Goal: Register for event/course

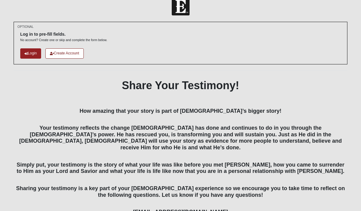
scroll to position [12, 0]
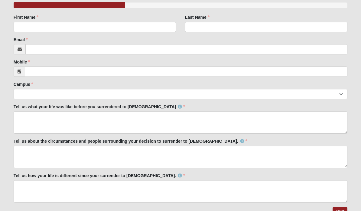
scroll to position [105, 0]
click at [343, 210] on link "Next" at bounding box center [339, 211] width 15 height 9
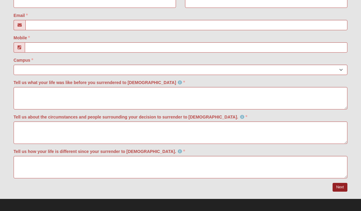
scroll to position [206, 0]
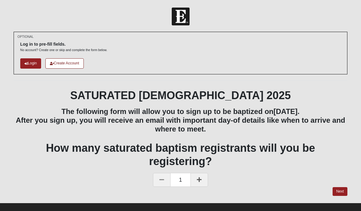
scroll to position [6, 0]
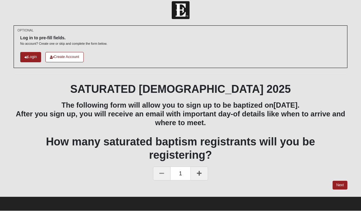
click at [338, 184] on link "Next" at bounding box center [339, 185] width 15 height 9
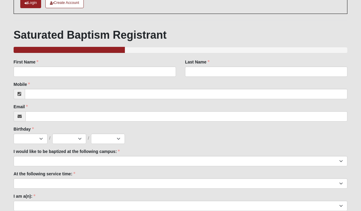
scroll to position [78, 0]
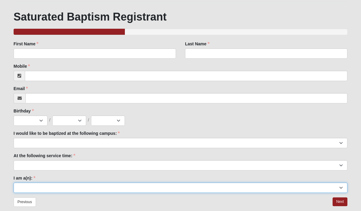
click at [339, 186] on select "Adult (25+) Young Adult (18-25) High School Student (8-12th Grade) Middle Schoo…" at bounding box center [180, 188] width 333 height 10
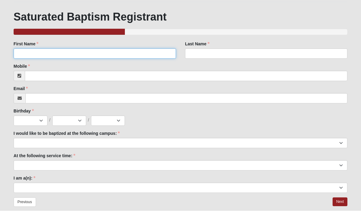
click at [132, 49] on input "First Name" at bounding box center [95, 54] width 162 height 10
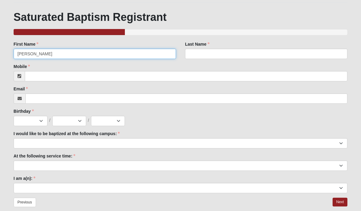
type input "Kerry"
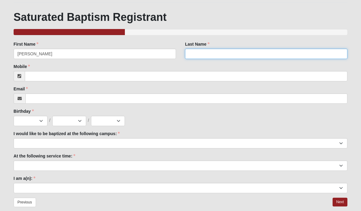
click at [218, 56] on input "Last Name" at bounding box center [266, 54] width 162 height 10
type input "Luitgaarden"
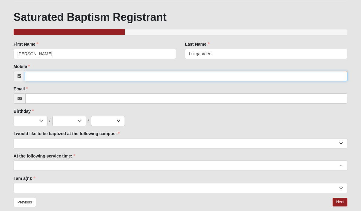
click at [130, 80] on input "Mobile" at bounding box center [186, 76] width 322 height 10
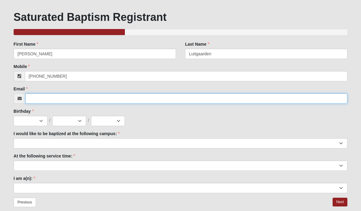
click at [197, 98] on input "Email" at bounding box center [186, 98] width 322 height 10
type input "(847) 942-4960"
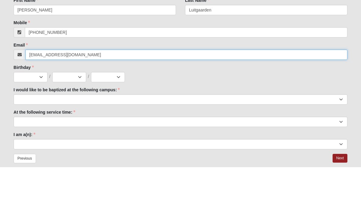
type input "kluitgaarden@gmail.com"
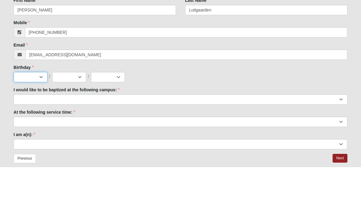
click at [43, 116] on select "Jan Feb Mar Apr May Jun Jul Aug Sep Oct Nov Dec" at bounding box center [31, 121] width 34 height 10
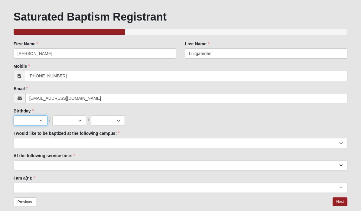
select select "1"
click at [81, 121] on select "1 2 3 4 5 6 7 8 9 10 11 12 13 14 15 16 17 18 19 20 21 22 23 24 25 26 27 28 29 3…" at bounding box center [69, 121] width 34 height 10
select select "11"
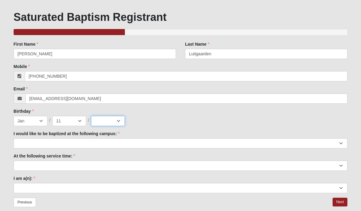
click at [120, 120] on select "2025 2024 2023 2022 2021 2020 2019 2018 2017 2016 2015 2014 2013 2012 2011 2010…" at bounding box center [108, 121] width 34 height 10
click at [124, 119] on select "2025 2024 2023 2022 2021 2020 2019 2018 2017 2016 2015 2014 2013 2012 2011 2010…" at bounding box center [108, 121] width 34 height 10
select select "1961"
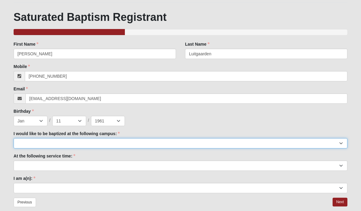
click at [154, 139] on select "Arlington Baymeadows Fleming Island Jesup Mandarin North Jax Orange Park Palatk…" at bounding box center [180, 143] width 333 height 10
select select "16"
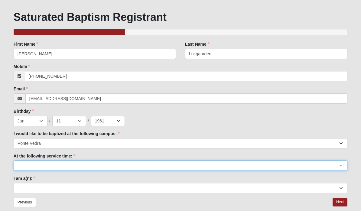
click at [157, 165] on select "9:00am 11:22am 4:22pm (San Pablo and Fleming Island Only)" at bounding box center [180, 165] width 333 height 10
select select "9:00am"
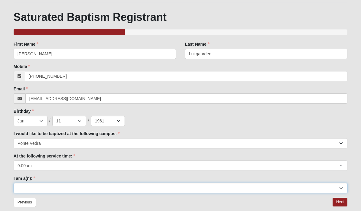
click at [129, 188] on select "Adult (25+) Young Adult (18-25) High School Student (8-12th Grade) Middle Schoo…" at bounding box center [180, 188] width 333 height 10
select select "Adult (25+)"
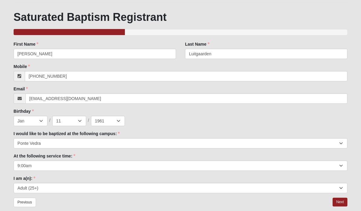
click at [339, 201] on link "Next" at bounding box center [339, 202] width 15 height 9
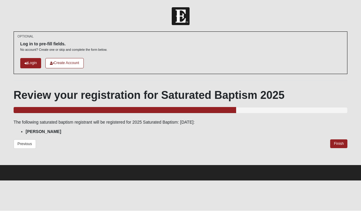
click at [340, 144] on link "Finish" at bounding box center [338, 144] width 17 height 9
